Goal: Transaction & Acquisition: Purchase product/service

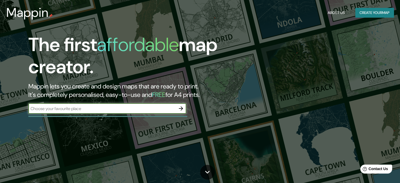
click at [150, 111] on input "text" at bounding box center [101, 109] width 147 height 6
type input "abancay"
click at [181, 105] on button "button" at bounding box center [181, 108] width 11 height 11
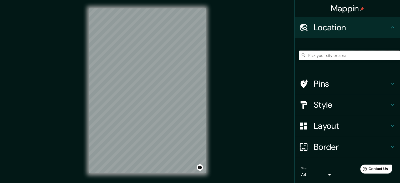
click at [352, 51] on input "Pick your city or area" at bounding box center [349, 55] width 101 height 9
click at [347, 55] on input "Pick your city or area" at bounding box center [349, 55] width 101 height 9
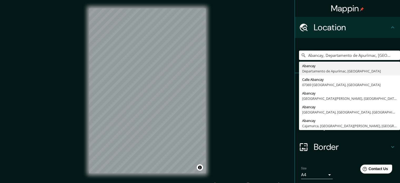
type input "Abancay, Departamento de Apurímac, [GEOGRAPHIC_DATA]"
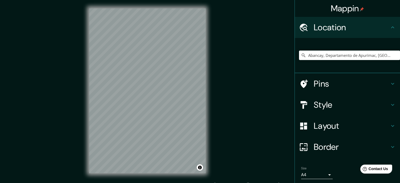
click at [345, 73] on div "Pins" at bounding box center [347, 83] width 105 height 21
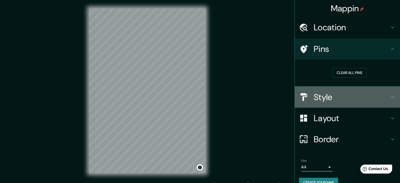
click at [353, 95] on h4 "Style" at bounding box center [352, 97] width 76 height 11
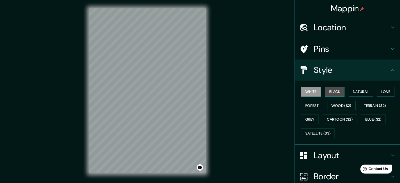
click at [332, 94] on button "Black" at bounding box center [335, 92] width 20 height 10
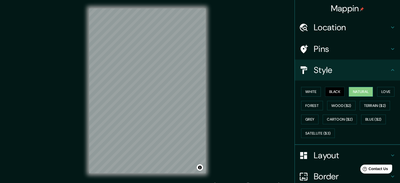
click at [365, 93] on button "Natural" at bounding box center [361, 92] width 24 height 10
click at [386, 93] on button "Love" at bounding box center [386, 92] width 17 height 10
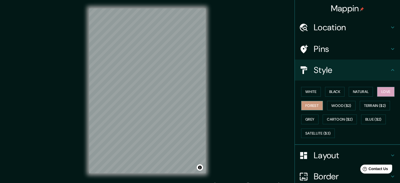
click at [312, 108] on button "Forest" at bounding box center [312, 106] width 22 height 10
click at [331, 105] on button "Wood ($2)" at bounding box center [342, 106] width 28 height 10
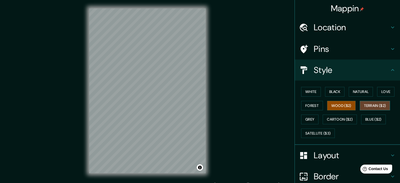
click at [373, 104] on button "Terrain ($2)" at bounding box center [375, 106] width 31 height 10
click at [315, 118] on button "Grey" at bounding box center [309, 120] width 17 height 10
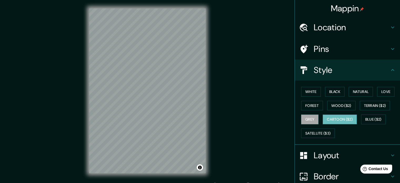
click at [331, 118] on button "Cartoon ($2)" at bounding box center [340, 120] width 34 height 10
click at [369, 119] on button "Blue ($2)" at bounding box center [374, 120] width 25 height 10
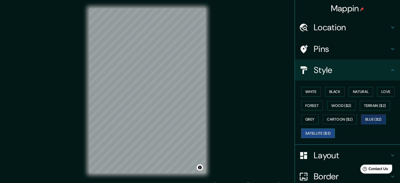
click at [323, 131] on button "Satellite ($3)" at bounding box center [318, 133] width 34 height 10
click at [313, 92] on button "White" at bounding box center [311, 92] width 20 height 10
click at [325, 130] on button "Satellite ($3)" at bounding box center [318, 133] width 34 height 10
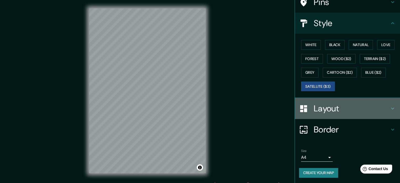
click at [361, 108] on h4 "Layout" at bounding box center [352, 108] width 76 height 11
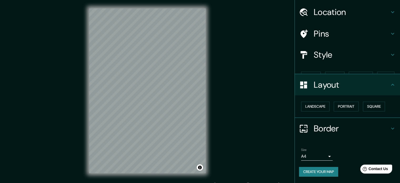
scroll to position [6, 0]
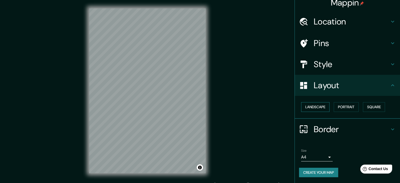
drag, startPoint x: 275, startPoint y: 107, endPoint x: 317, endPoint y: 106, distance: 42.1
click at [276, 107] on div "Mappin Location [GEOGRAPHIC_DATA], [GEOGRAPHIC_DATA], [GEOGRAPHIC_DATA] [GEOGRA…" at bounding box center [200, 95] width 400 height 190
click at [317, 106] on button "Landscape" at bounding box center [315, 107] width 28 height 10
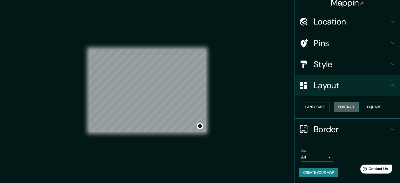
click at [345, 107] on button "Portrait" at bounding box center [346, 107] width 25 height 10
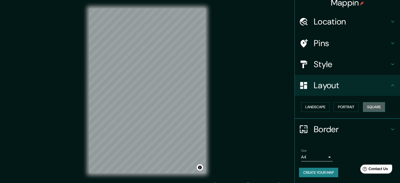
click at [368, 106] on button "Square" at bounding box center [374, 107] width 22 height 10
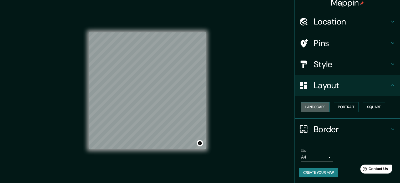
click at [323, 106] on button "Landscape" at bounding box center [315, 107] width 28 height 10
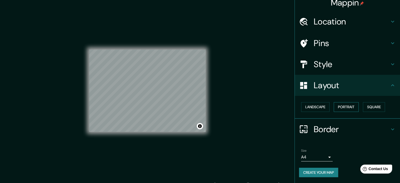
click at [342, 106] on button "Portrait" at bounding box center [346, 107] width 25 height 10
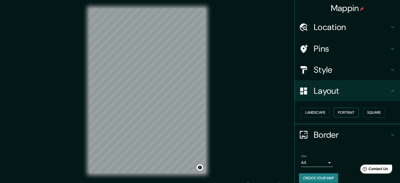
scroll to position [0, 0]
drag, startPoint x: 256, startPoint y: 28, endPoint x: 260, endPoint y: 2, distance: 26.4
click at [256, 25] on div "Mappin Location [GEOGRAPHIC_DATA], [GEOGRAPHIC_DATA], [GEOGRAPHIC_DATA] [GEOGRA…" at bounding box center [200, 95] width 400 height 190
